Goal: Navigation & Orientation: Find specific page/section

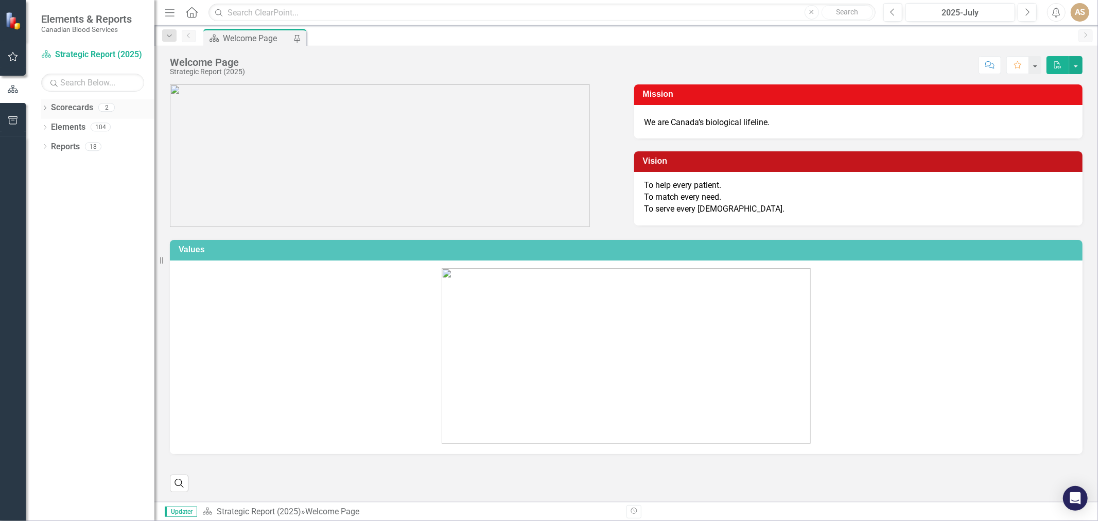
click at [44, 107] on icon "Dropdown" at bounding box center [44, 109] width 7 height 6
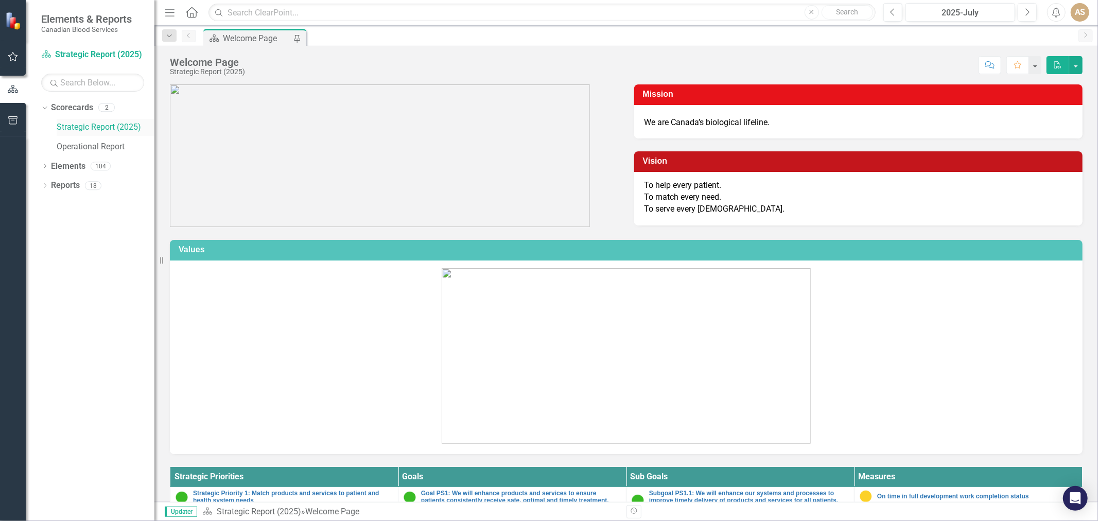
click at [76, 124] on link "Strategic Report (2025)" at bounding box center [106, 127] width 98 height 12
click at [47, 163] on div "Dropdown" at bounding box center [44, 167] width 7 height 9
click at [46, 183] on div "Dropdown" at bounding box center [49, 187] width 7 height 9
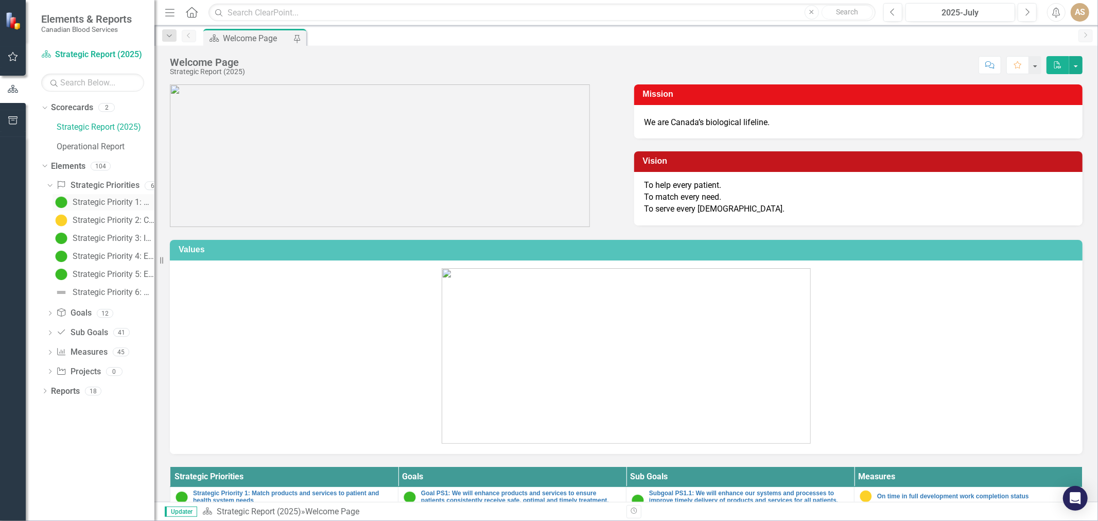
click at [96, 204] on div "Strategic Priority 1: Match products and services to patient and health system …" at bounding box center [114, 202] width 82 height 9
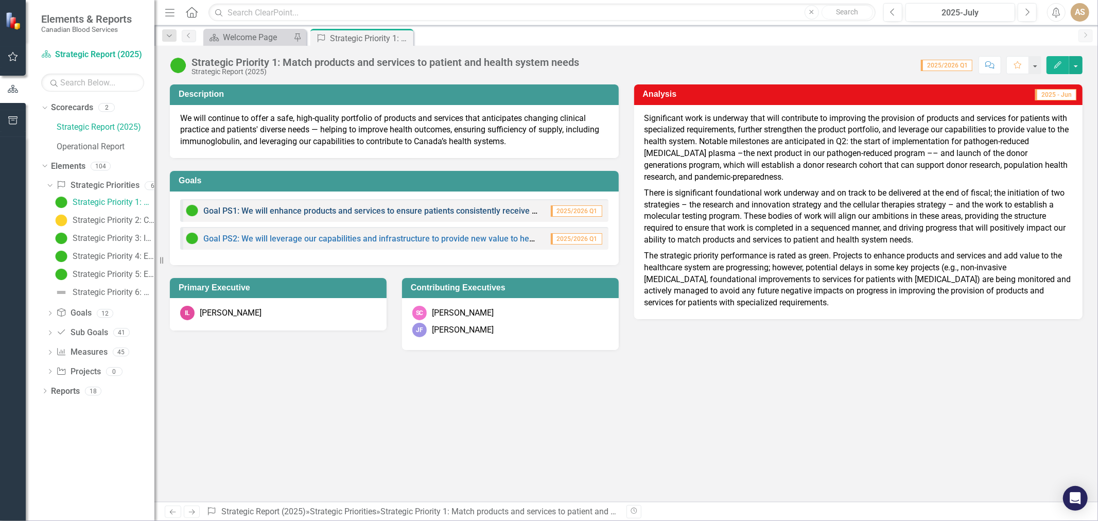
click at [391, 211] on link "Goal PS1: We will enhance products and services to ensure patients consistently…" at bounding box center [432, 211] width 458 height 10
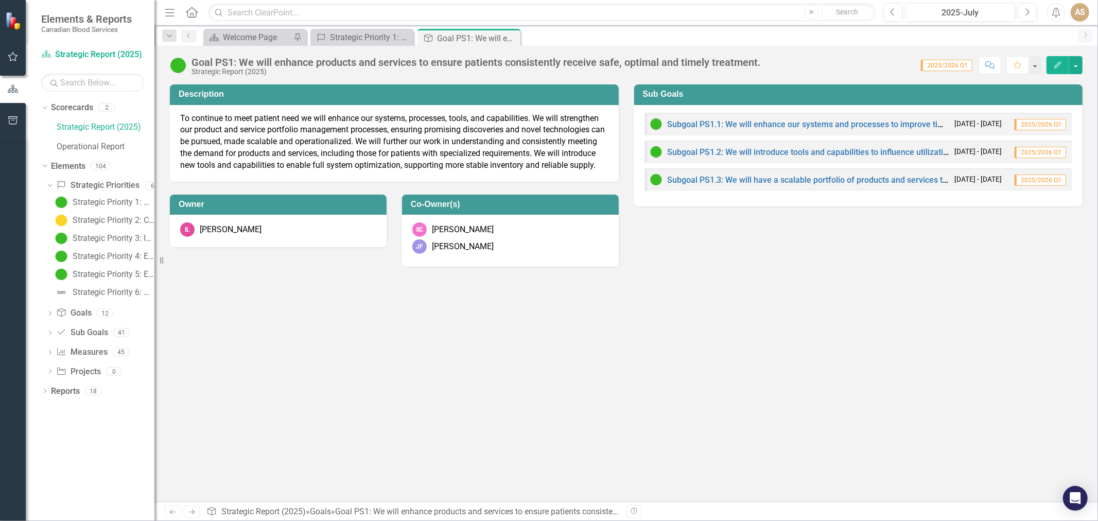
click at [842, 231] on div "Description To continue to meet patient need we will enhance our systems, proce…" at bounding box center [626, 169] width 928 height 195
click at [849, 120] on link "Subgoal PS1.1: We will enhance our systems and processes to improve timely deli…" at bounding box center [989, 124] width 644 height 10
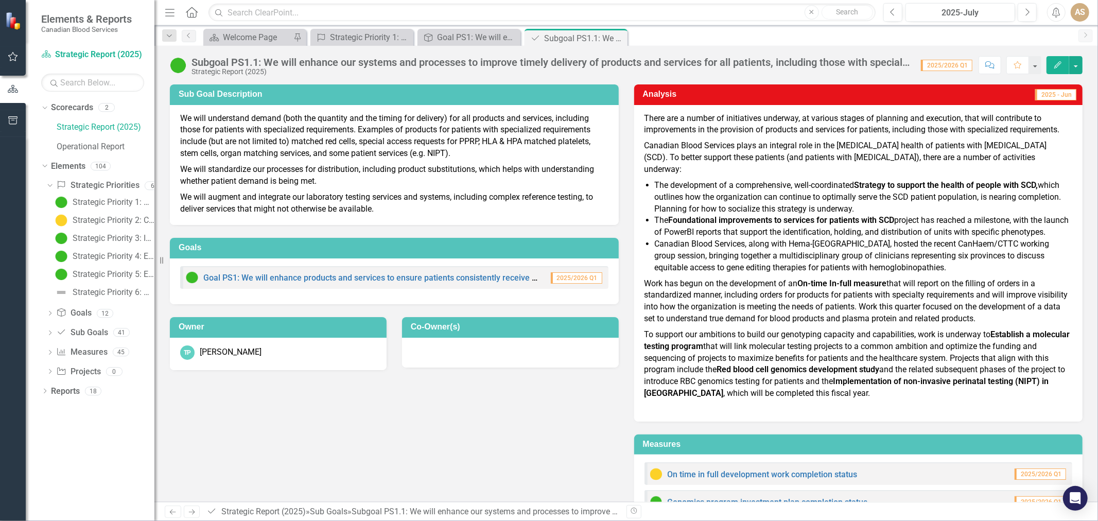
click at [1083, 11] on div "AS" at bounding box center [1079, 12] width 19 height 19
click at [1019, 128] on icon at bounding box center [1017, 129] width 8 height 7
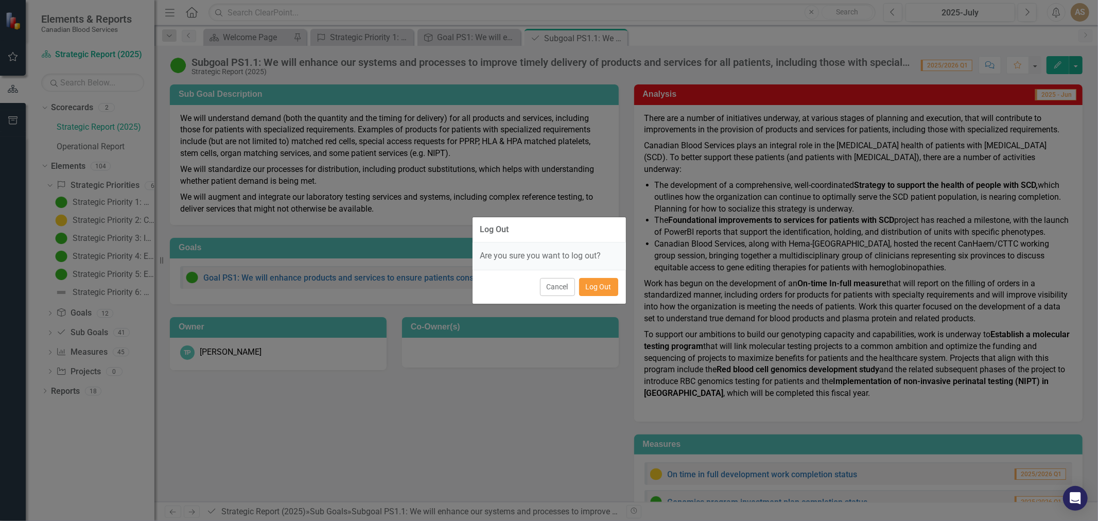
click at [610, 289] on button "Log Out" at bounding box center [598, 287] width 39 height 18
